Goal: Find specific page/section: Find specific page/section

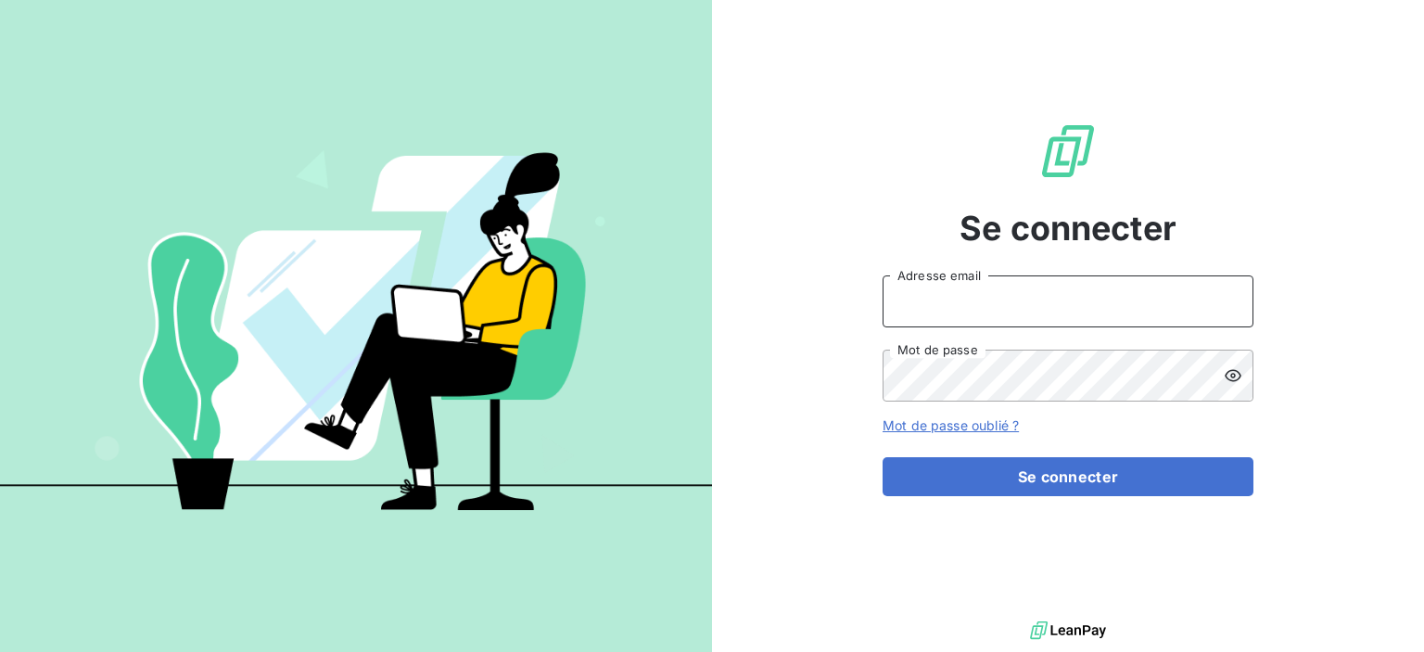
click at [944, 297] on input "Adresse email" at bounding box center [1068, 301] width 371 height 52
type input "[PERSON_NAME][EMAIL_ADDRESS][PERSON_NAME][DOMAIN_NAME]"
click at [883, 457] on button "Se connecter" at bounding box center [1068, 476] width 371 height 39
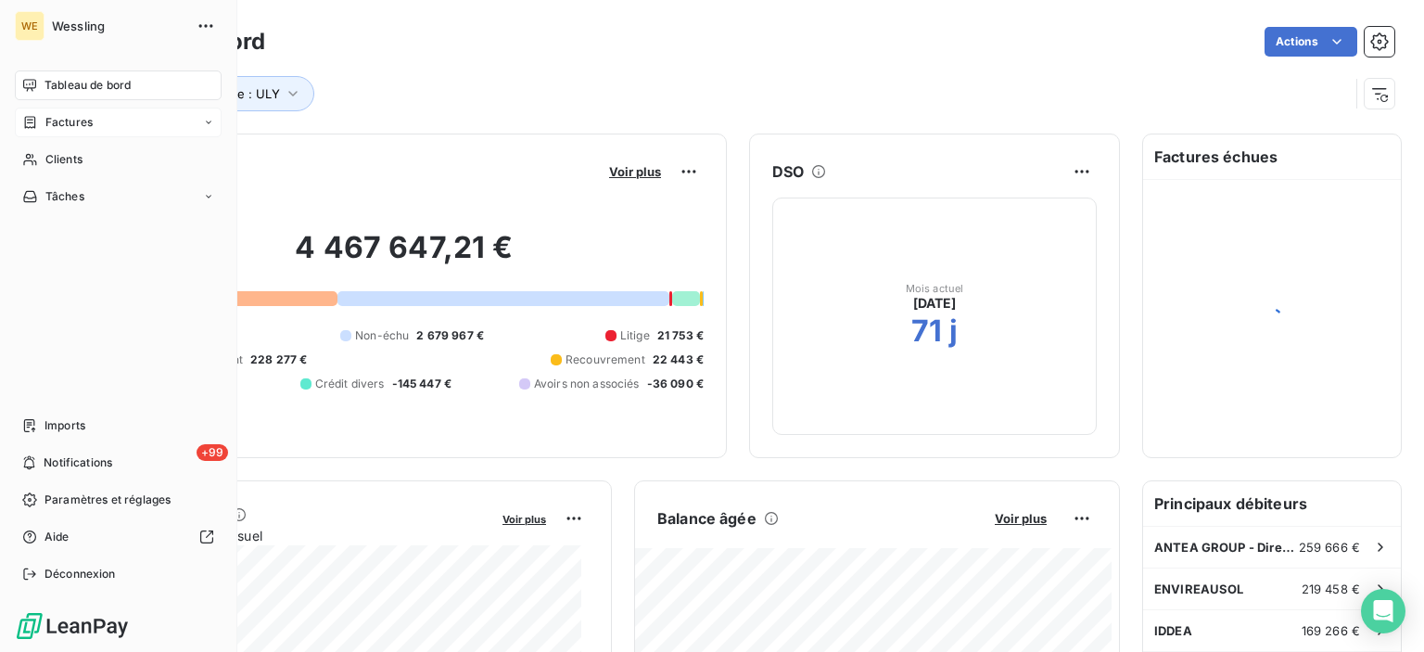
click at [100, 121] on div "Factures" at bounding box center [118, 123] width 207 height 30
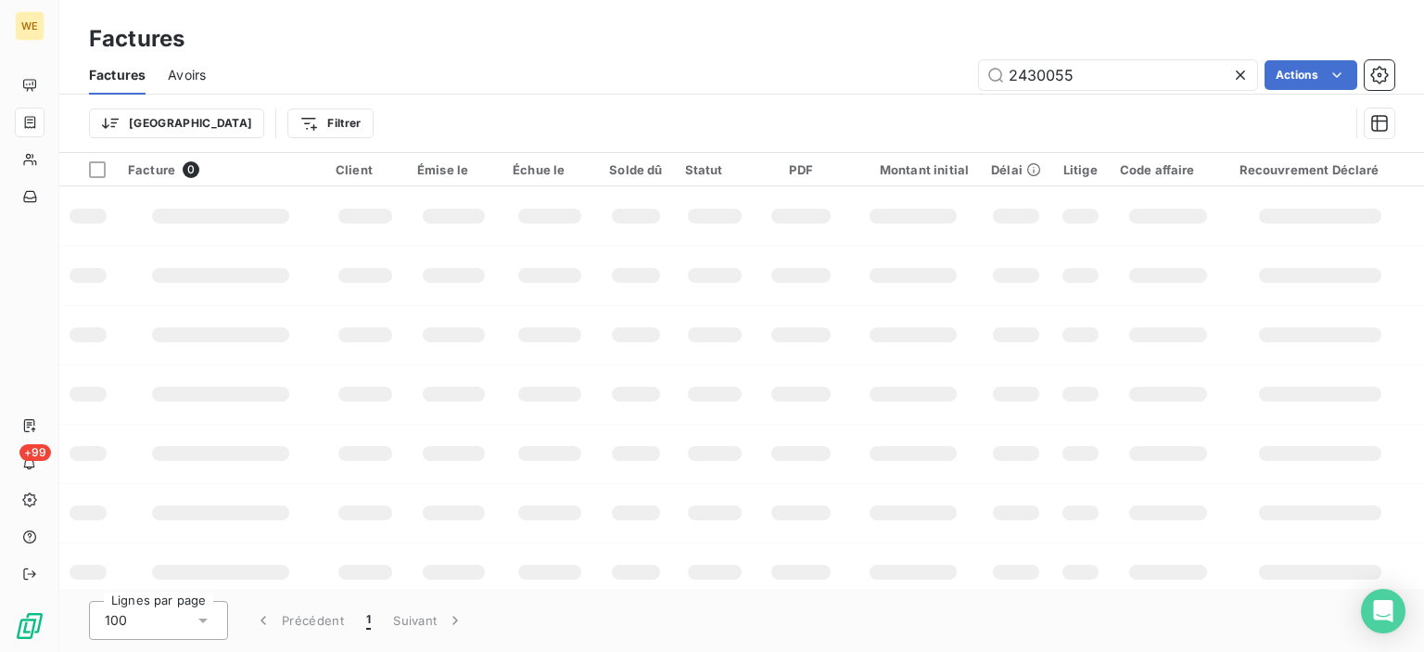
click at [1236, 71] on icon at bounding box center [1240, 74] width 9 height 9
click at [1131, 83] on input "text" at bounding box center [1118, 75] width 278 height 30
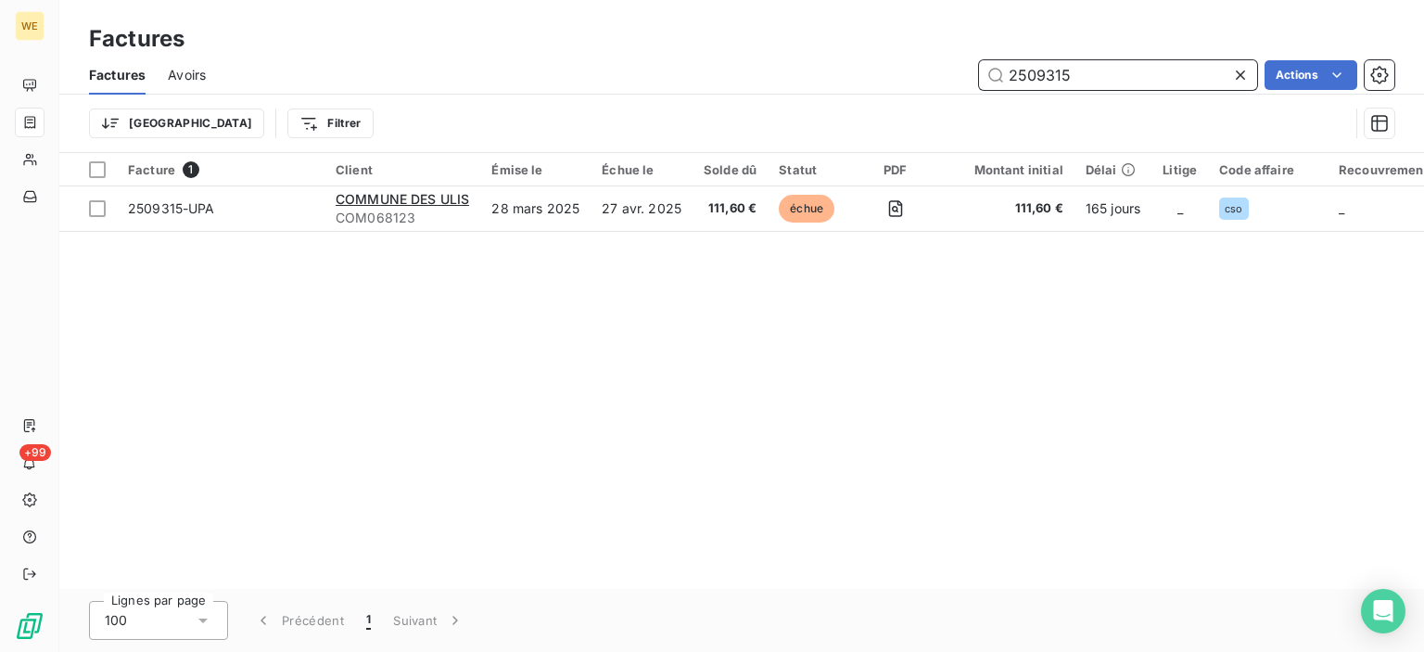
drag, startPoint x: 1094, startPoint y: 72, endPoint x: 442, endPoint y: 59, distance: 651.9
click at [512, 69] on div "2509315 Actions" at bounding box center [811, 75] width 1166 height 30
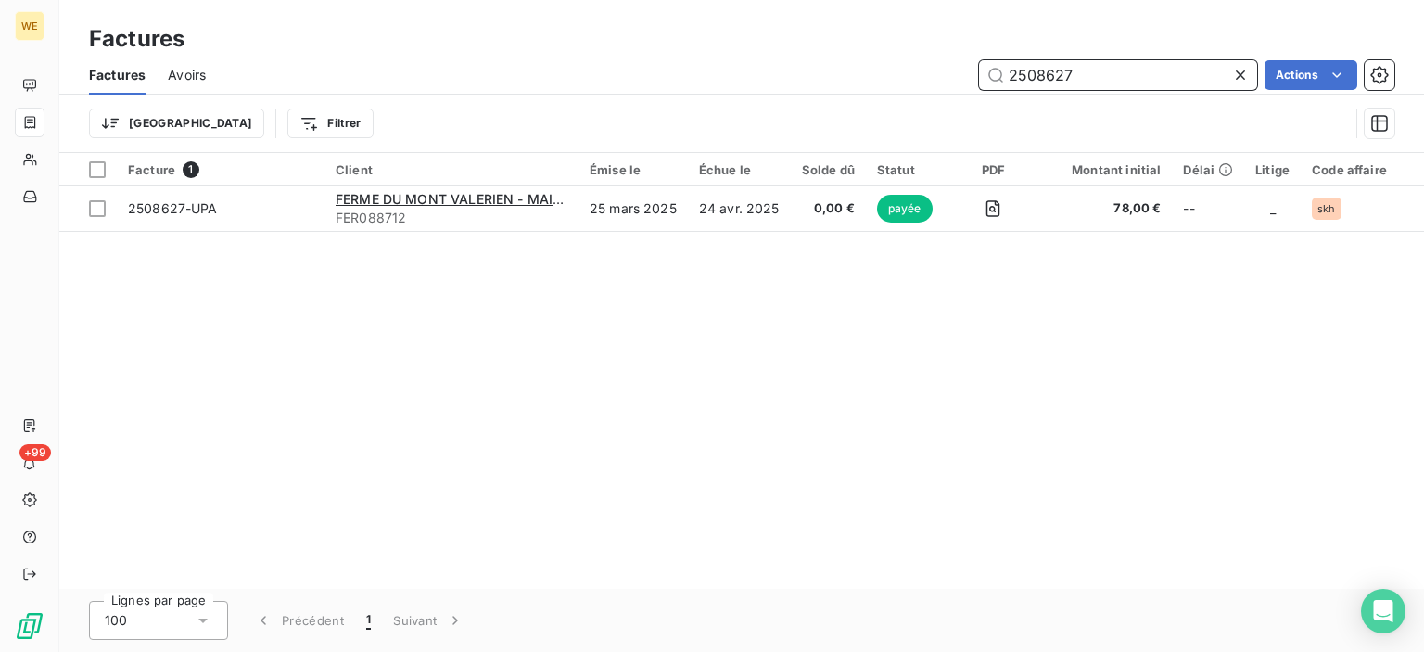
drag, startPoint x: 1113, startPoint y: 84, endPoint x: 955, endPoint y: 84, distance: 157.6
click at [955, 84] on div "2508627 Actions" at bounding box center [811, 75] width 1166 height 30
drag, startPoint x: 1096, startPoint y: 73, endPoint x: 688, endPoint y: 78, distance: 407.9
click at [706, 72] on div "2501773 Actions" at bounding box center [811, 75] width 1166 height 30
type input "2518757"
